Goal: Obtain resource: Download file/media

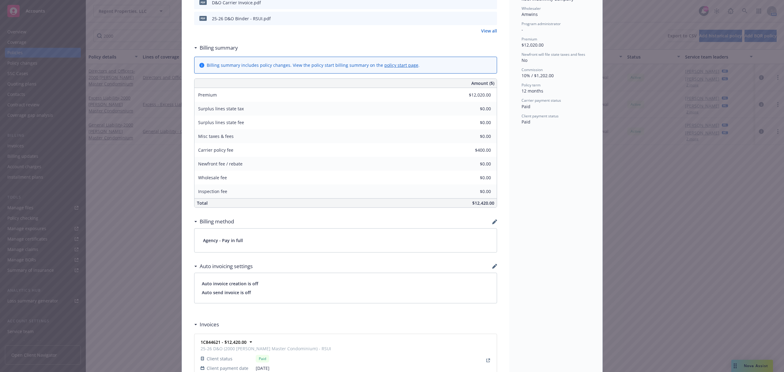
scroll to position [16, 0]
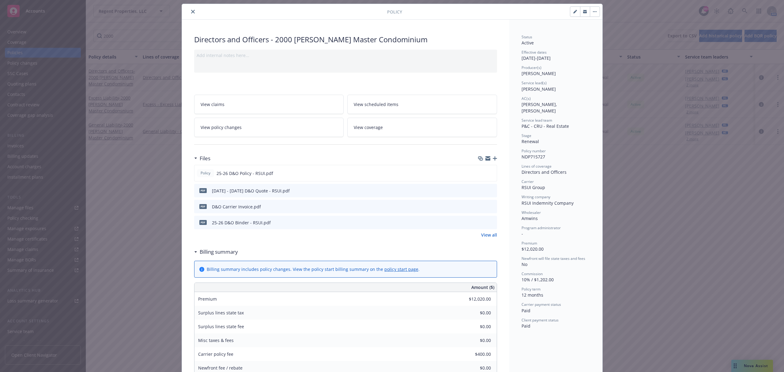
click at [189, 10] on button "close" at bounding box center [192, 11] width 7 height 7
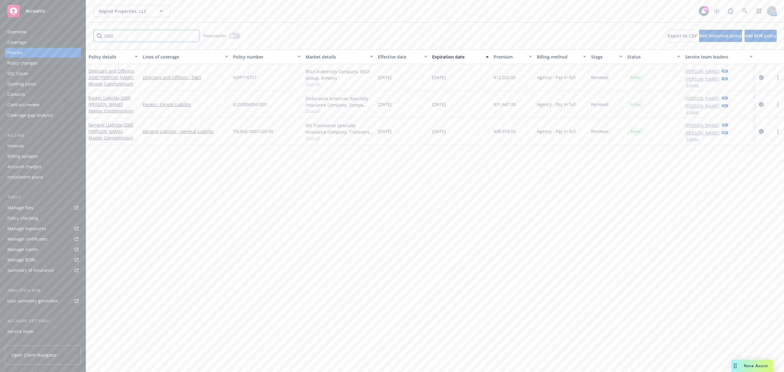
click at [158, 35] on input "2000" at bounding box center [146, 36] width 106 height 12
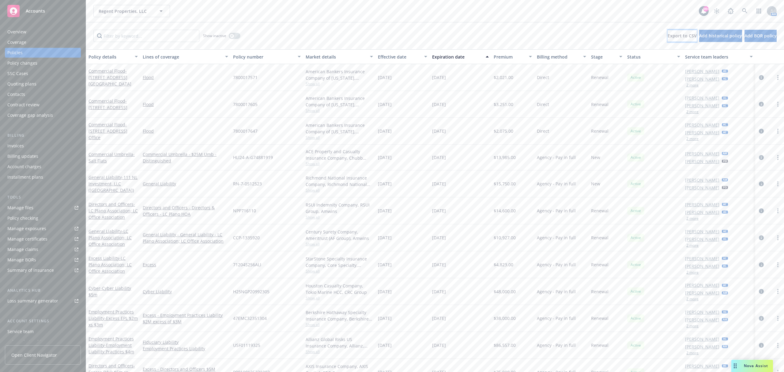
click at [668, 35] on span "Export to CSV" at bounding box center [682, 36] width 29 height 6
click at [109, 184] on span "- 111 NL Investment, LLC ([GEOGRAPHIC_DATA])" at bounding box center [113, 183] width 49 height 19
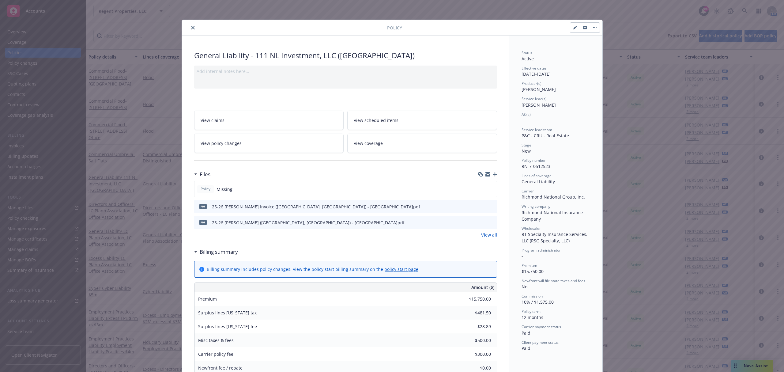
click at [489, 223] on icon "preview file" at bounding box center [492, 222] width 6 height 4
click at [192, 27] on icon "close" at bounding box center [193, 28] width 4 height 4
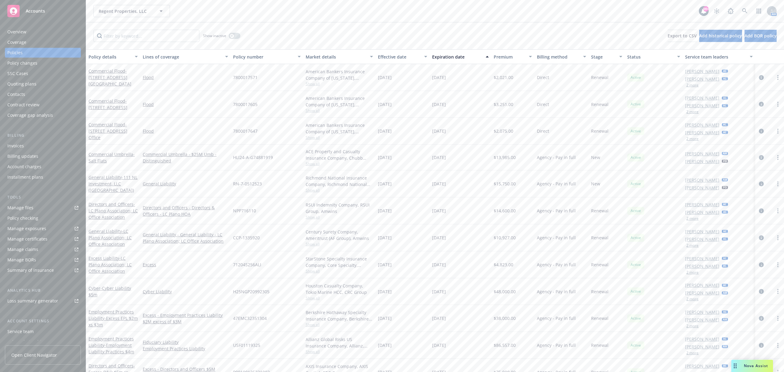
scroll to position [41, 0]
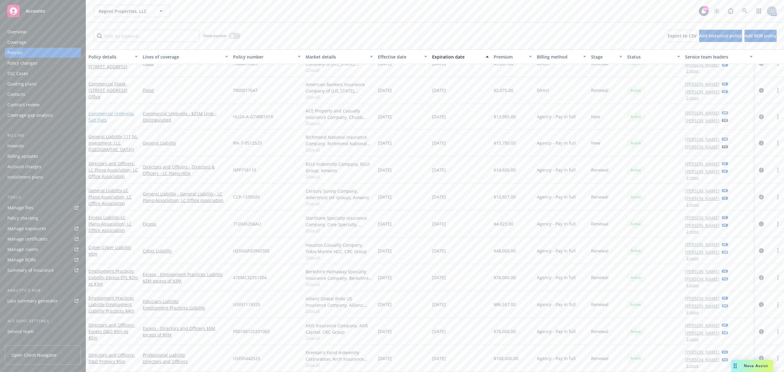
click at [105, 112] on link "Commercial Umbrella - Salt Flats" at bounding box center [112, 117] width 46 height 12
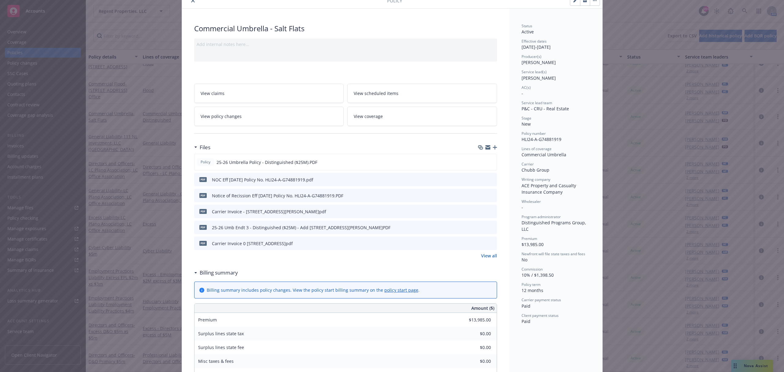
scroll to position [41, 0]
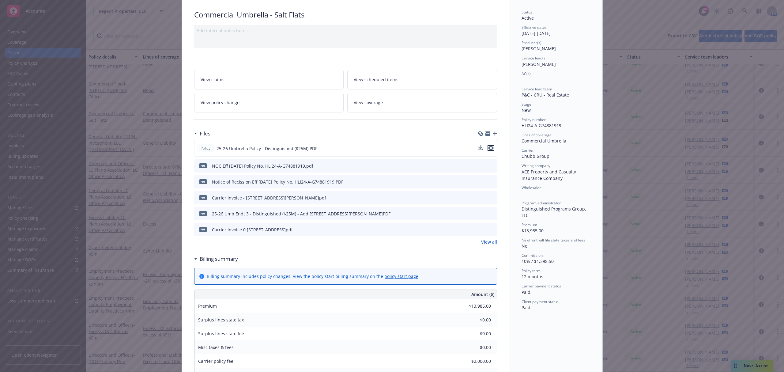
click at [488, 149] on icon "preview file" at bounding box center [491, 148] width 6 height 4
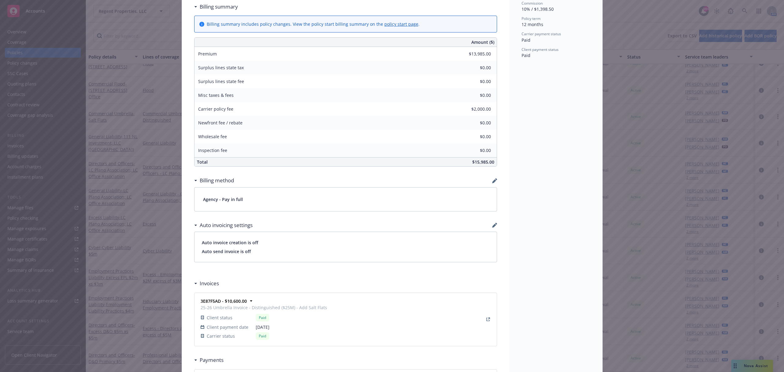
scroll to position [163, 0]
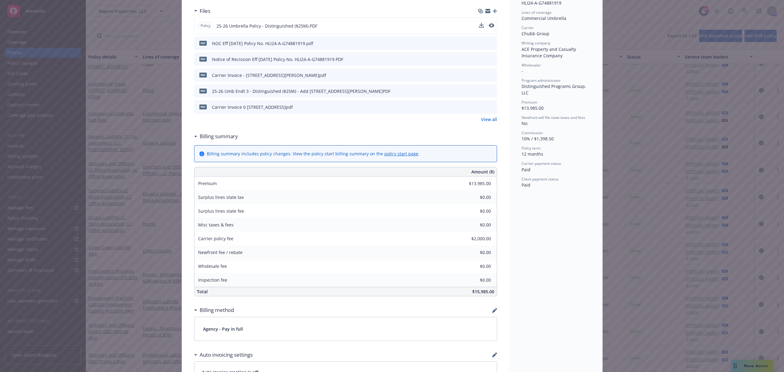
click at [489, 76] on icon "preview file" at bounding box center [492, 75] width 6 height 4
